Goal: Information Seeking & Learning: Learn about a topic

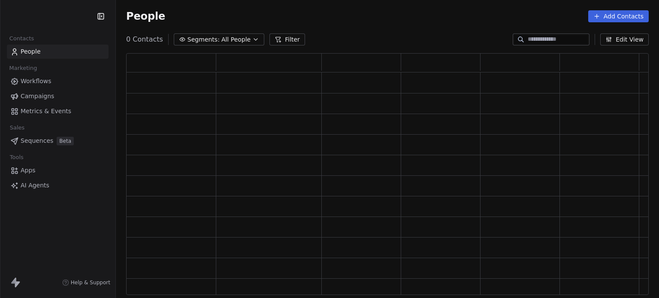
scroll to position [235, 516]
click at [536, 34] on div at bounding box center [551, 39] width 77 height 12
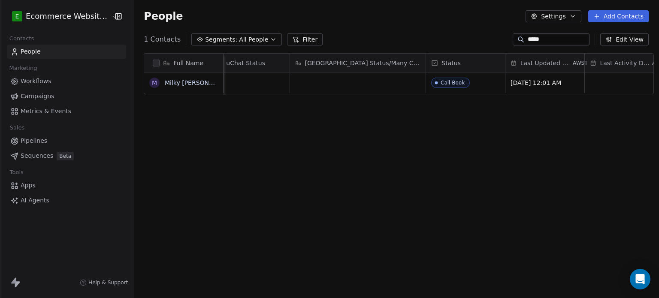
scroll to position [0, 0]
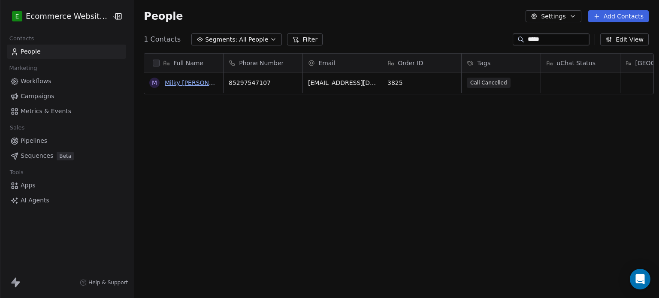
type input "*****"
click at [177, 85] on link "Milky [PERSON_NAME]" at bounding box center [198, 82] width 67 height 7
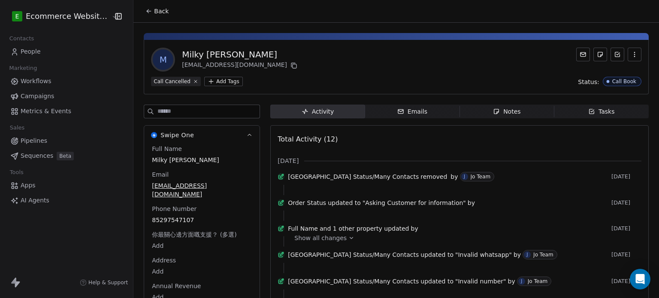
click at [410, 108] on div "Emails" at bounding box center [413, 111] width 30 height 9
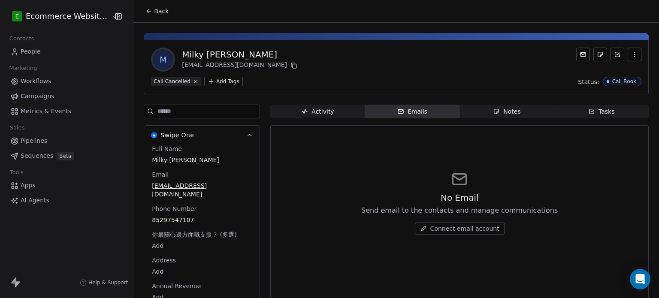
click at [505, 115] on div "Notes" at bounding box center [506, 111] width 27 height 9
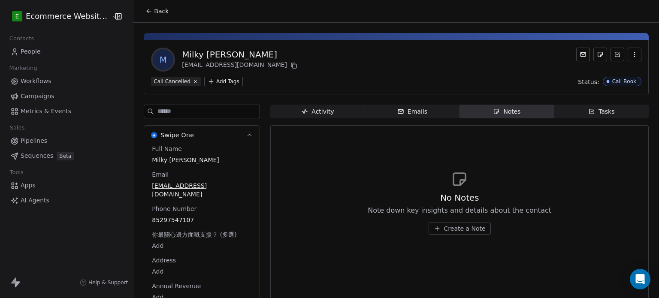
click at [589, 108] on icon "button" at bounding box center [592, 111] width 7 height 7
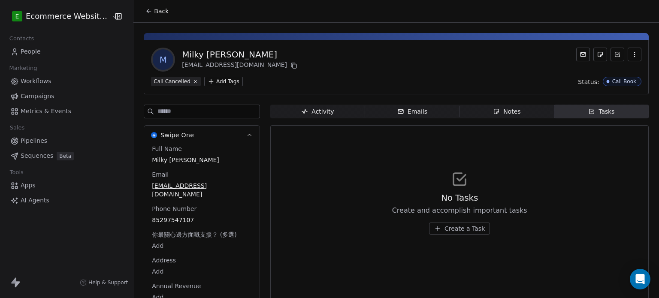
click at [307, 105] on span "Activity Activity" at bounding box center [317, 112] width 94 height 14
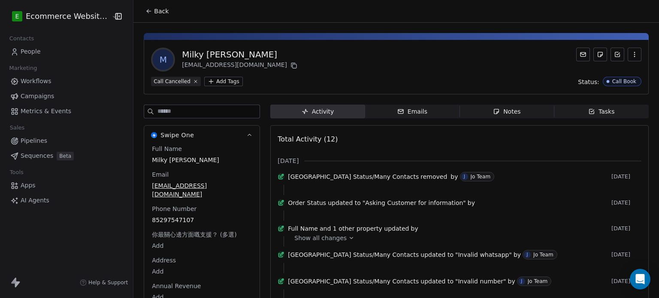
click at [414, 109] on div "Emails" at bounding box center [413, 111] width 30 height 9
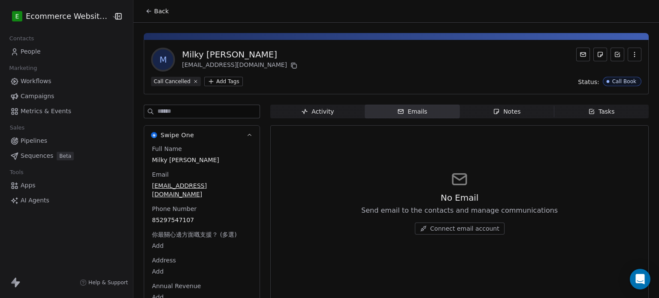
click at [478, 109] on span "Notes Notes" at bounding box center [507, 112] width 94 height 14
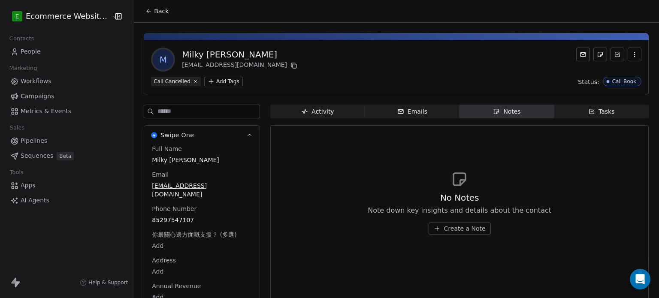
click at [591, 110] on div "Tasks" at bounding box center [602, 111] width 27 height 9
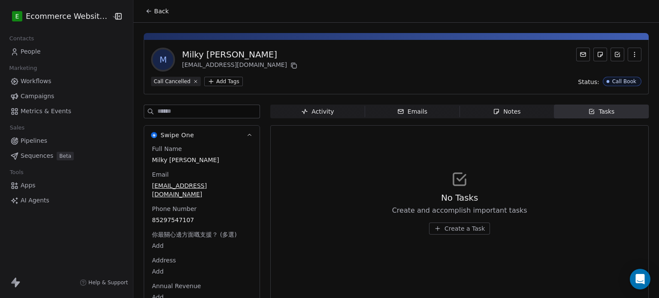
click at [325, 116] on span "Activity Activity" at bounding box center [317, 112] width 94 height 14
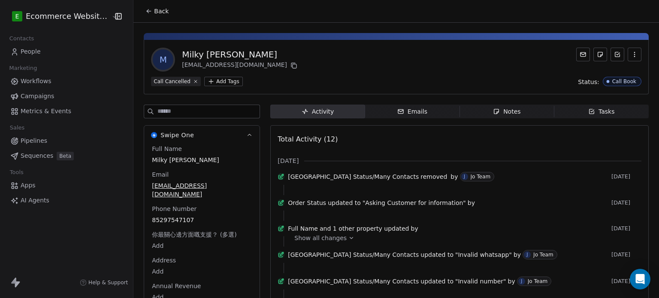
click at [430, 119] on div "Activity Activity Emails Emails Notes Notes Tasks Tasks Total Activity (12) [DA…" at bounding box center [459, 301] width 379 height 393
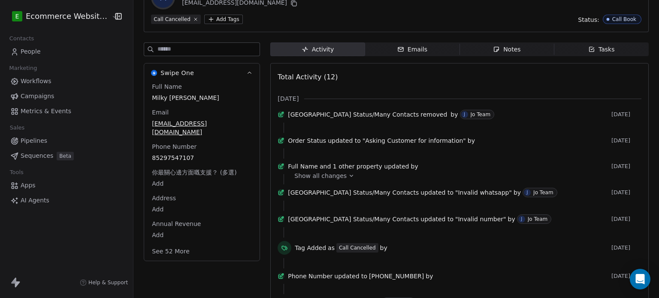
click at [191, 210] on div "Full Name Milky [PERSON_NAME] Email [EMAIL_ADDRESS][DOMAIN_NAME] Phone Number […" at bounding box center [201, 169] width 103 height 175
click at [194, 154] on span "85297547107" at bounding box center [201, 158] width 99 height 9
drag, startPoint x: 194, startPoint y: 149, endPoint x: 143, endPoint y: 146, distance: 51.6
click at [143, 146] on html "E Ecommerce Website Builder Contacts People Marketing Workflows Campaigns Metri…" at bounding box center [329, 149] width 659 height 298
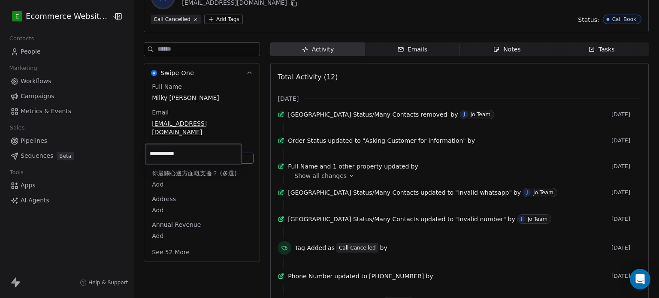
drag, startPoint x: 149, startPoint y: 152, endPoint x: 210, endPoint y: 154, distance: 61.0
click at [210, 154] on input "**********" at bounding box center [193, 154] width 93 height 17
click at [239, 118] on html "E Ecommerce Website Builder Contacts People Marketing Workflows Campaigns Metri…" at bounding box center [329, 149] width 659 height 298
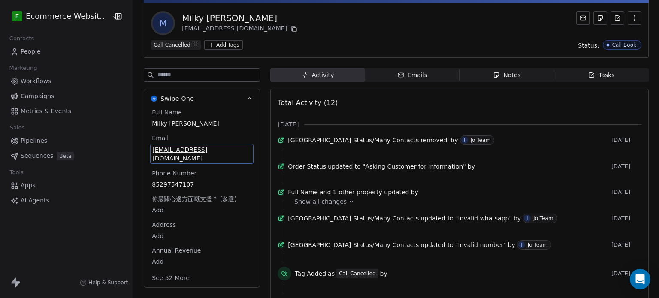
drag, startPoint x: 239, startPoint y: 118, endPoint x: 234, endPoint y: 149, distance: 31.2
click at [234, 149] on div "[EMAIL_ADDRESS][DOMAIN_NAME]" at bounding box center [201, 154] width 103 height 20
click at [234, 149] on span "[EMAIL_ADDRESS][DOMAIN_NAME]" at bounding box center [201, 154] width 99 height 17
drag, startPoint x: 234, startPoint y: 149, endPoint x: 147, endPoint y: 154, distance: 87.7
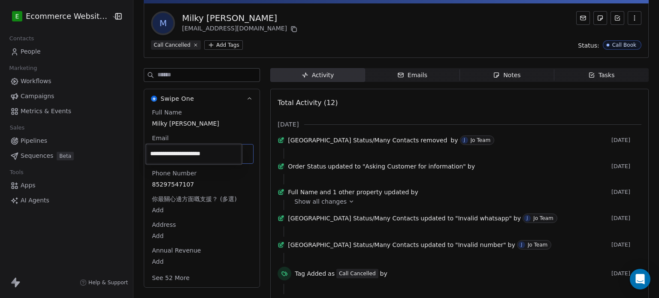
click at [147, 154] on div "**********" at bounding box center [194, 154] width 97 height 21
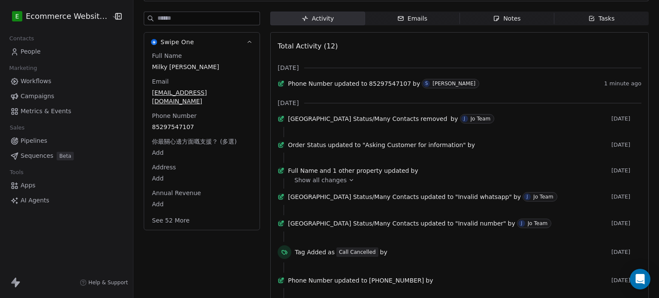
scroll to position [131, 0]
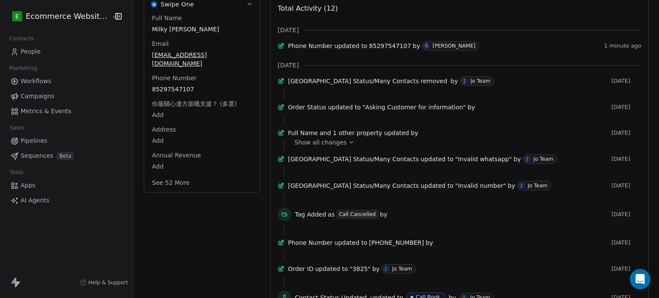
drag, startPoint x: 656, startPoint y: 138, endPoint x: 659, endPoint y: 185, distance: 46.5
click at [659, 185] on html "E Ecommerce Website Builder Contacts People Marketing Workflows Campaigns Metri…" at bounding box center [329, 149] width 659 height 298
click at [383, 137] on span "and 1 other property updated" at bounding box center [365, 133] width 90 height 9
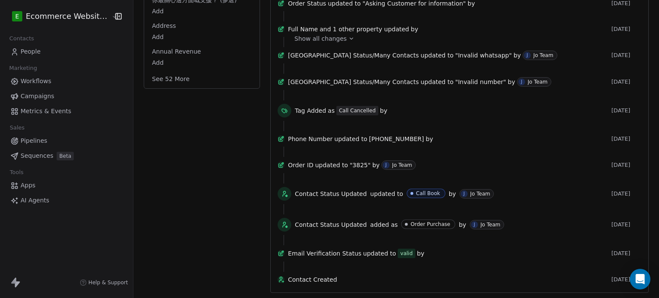
scroll to position [0, 0]
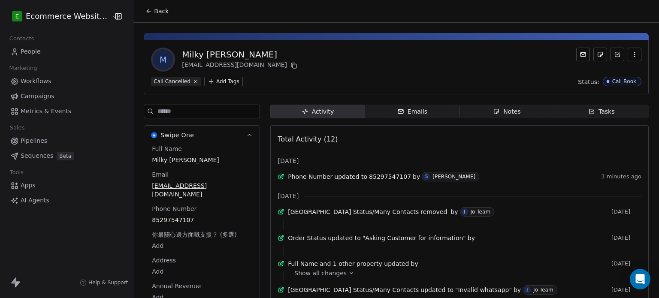
click at [222, 79] on html "E Ecommerce Website Builder Contacts People Marketing Workflows Campaigns Metri…" at bounding box center [329, 149] width 659 height 298
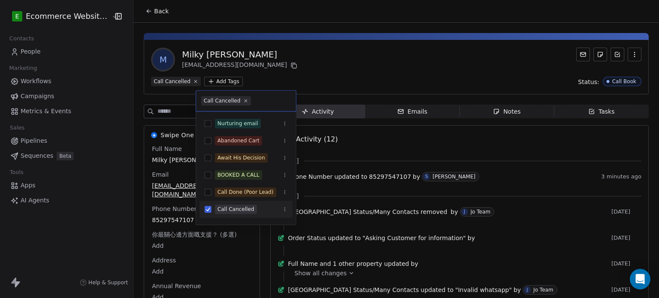
type input "*"
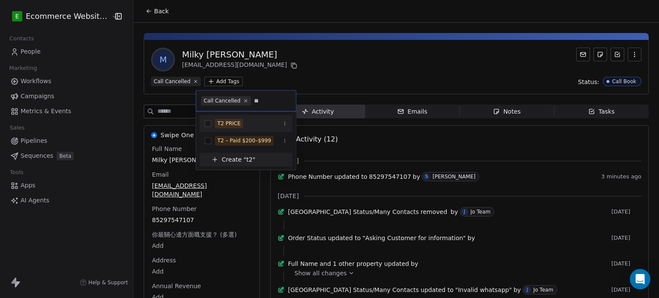
type input "**"
click at [254, 119] on div "T2 PRICE" at bounding box center [251, 123] width 73 height 9
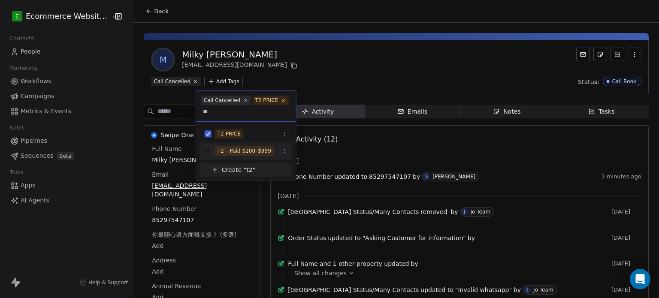
type input "**"
click at [247, 148] on div "T2 – Paid $200–$999" at bounding box center [245, 151] width 54 height 8
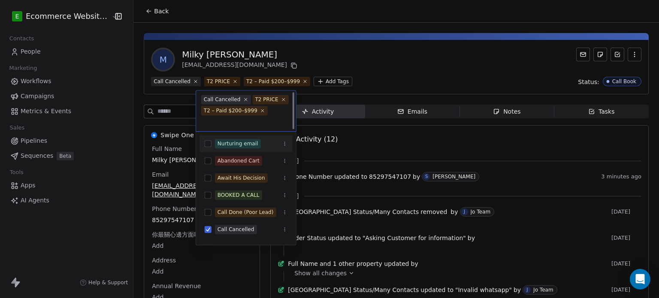
scroll to position [1, 0]
click at [328, 80] on html "E Ecommerce Website Builder Contacts People Marketing Workflows Campaigns Metri…" at bounding box center [329, 149] width 659 height 298
